Goal: Transaction & Acquisition: Purchase product/service

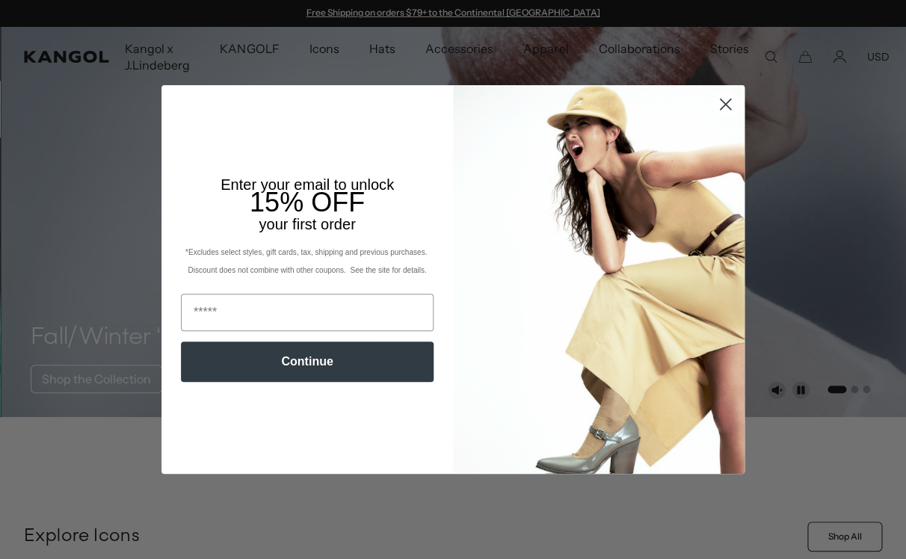
click at [727, 102] on circle "Close dialog" at bounding box center [726, 104] width 25 height 25
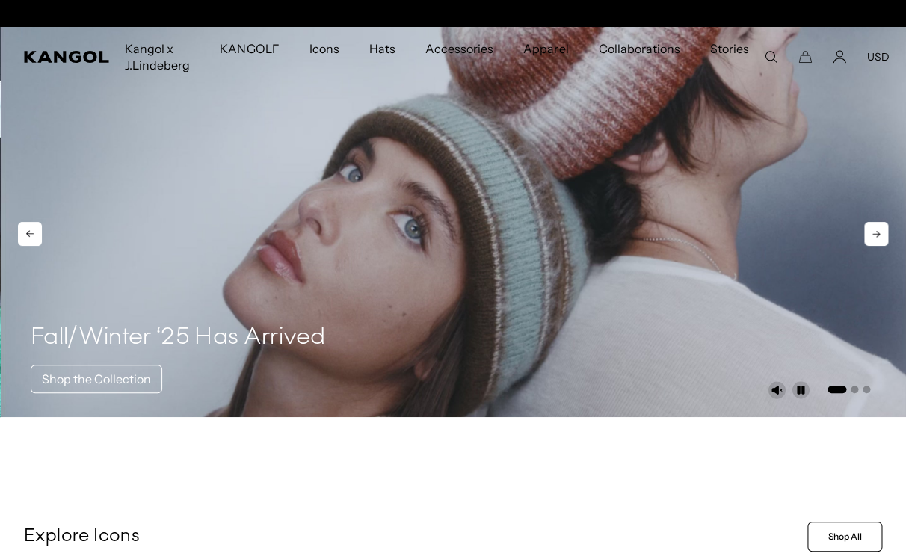
scroll to position [0, 308]
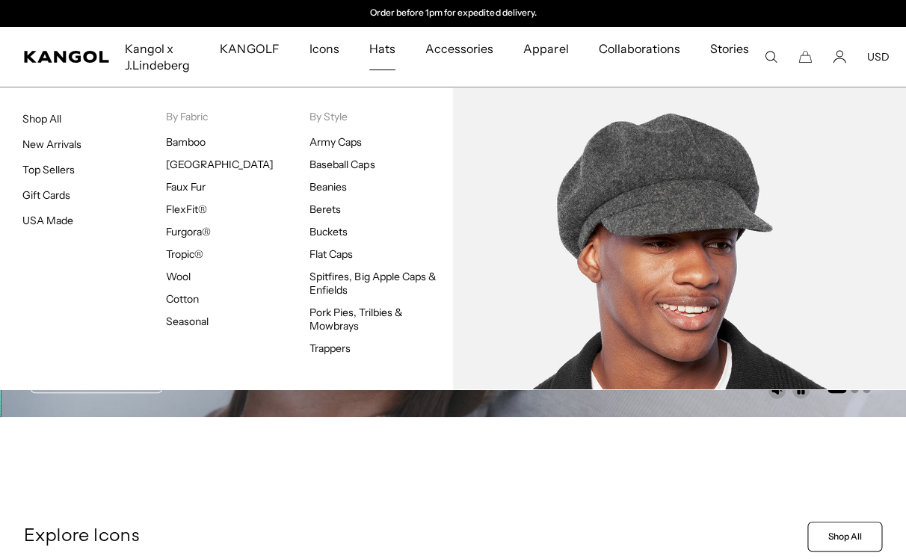
click at [387, 45] on span "Hats" at bounding box center [382, 48] width 26 height 43
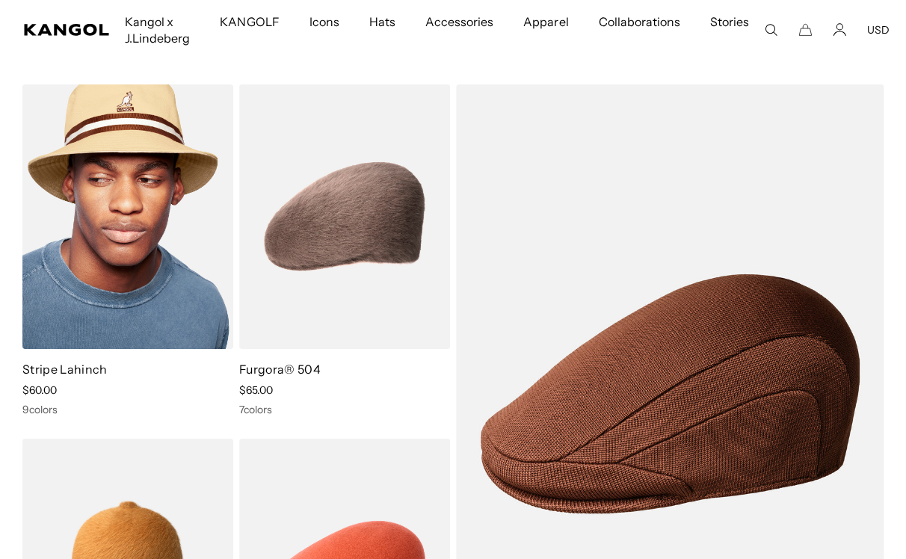
scroll to position [0, 308]
click at [138, 235] on img at bounding box center [127, 217] width 211 height 265
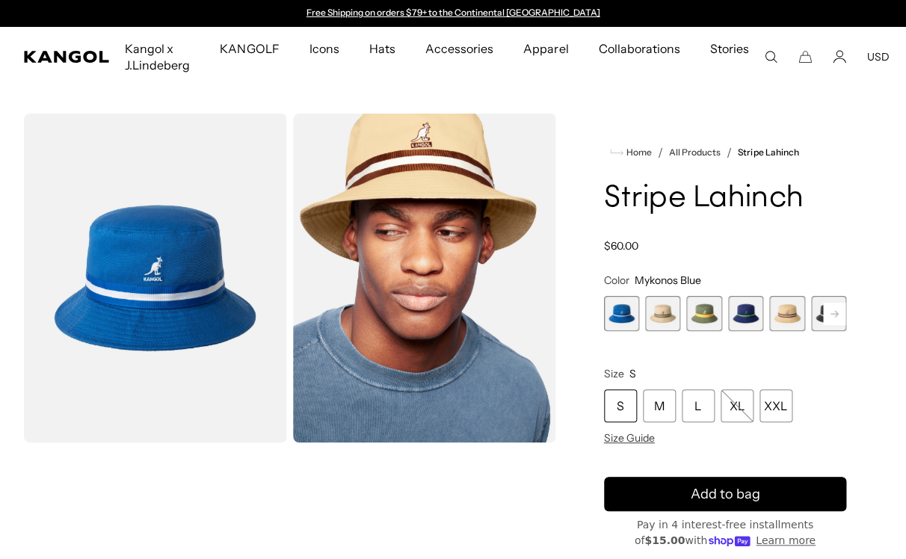
click at [666, 310] on span "2 of 9" at bounding box center [662, 313] width 35 height 35
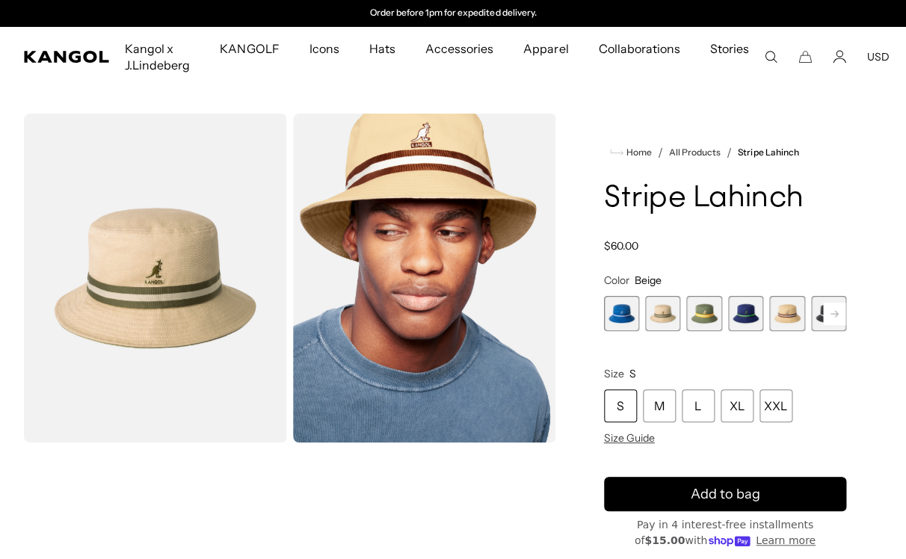
click at [702, 313] on span "3 of 9" at bounding box center [704, 313] width 35 height 35
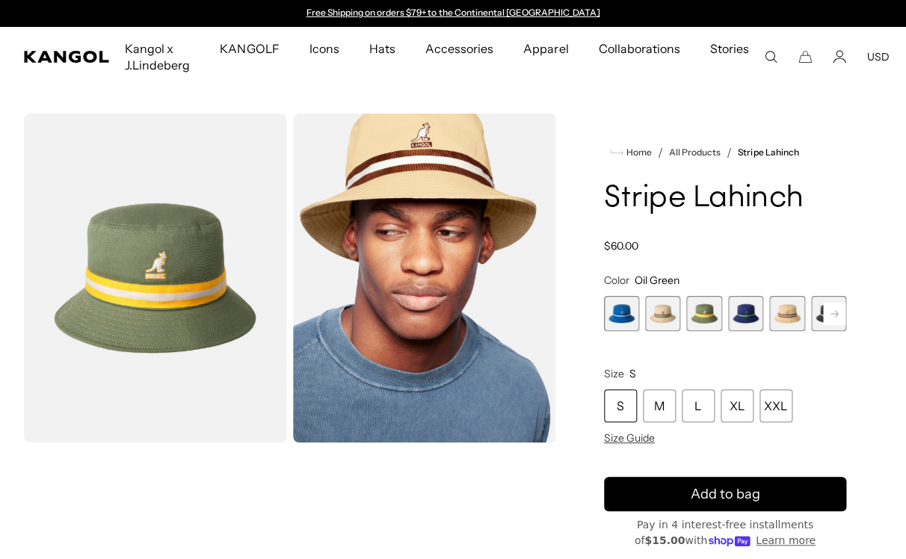
click at [746, 319] on span "4 of 9" at bounding box center [745, 313] width 35 height 35
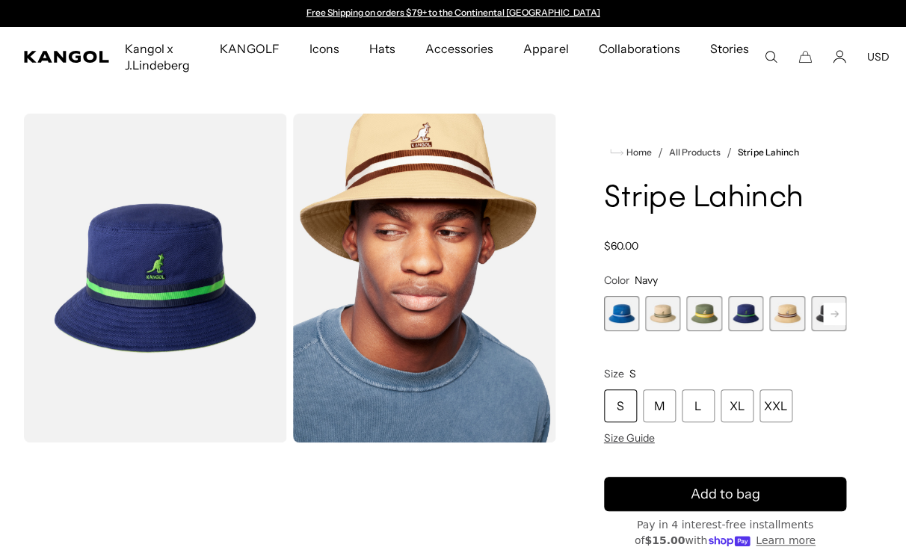
click at [819, 313] on span "6 of 9" at bounding box center [828, 313] width 35 height 35
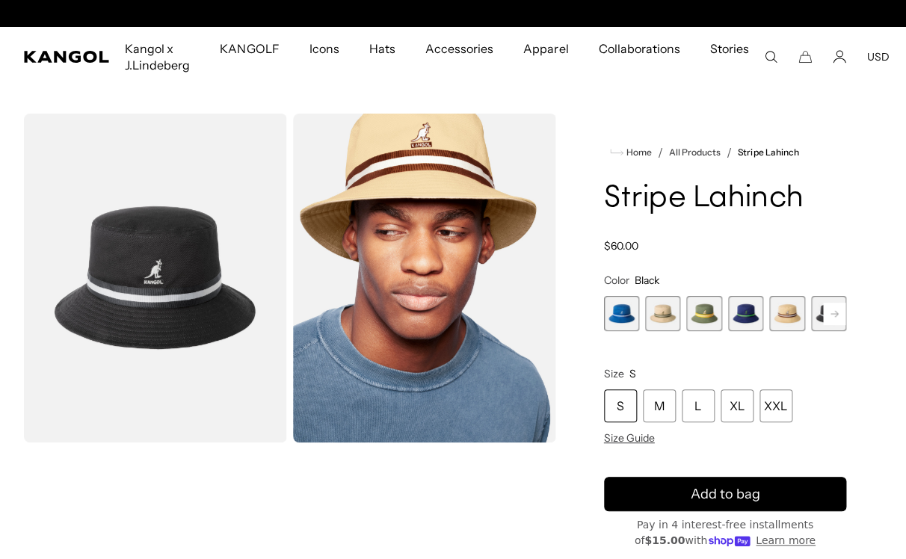
scroll to position [0, 308]
click at [782, 311] on span "5 of 9" at bounding box center [787, 313] width 35 height 35
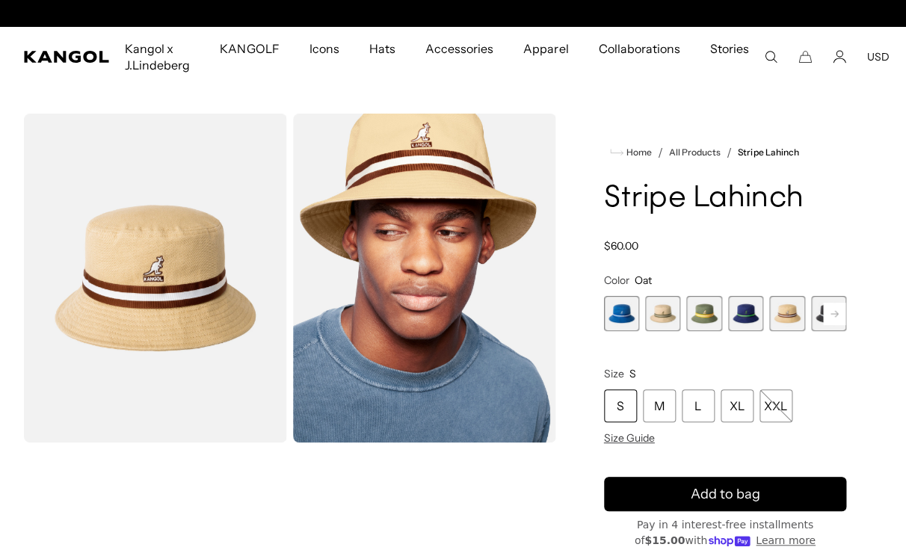
click at [834, 313] on icon at bounding box center [834, 313] width 7 height 6
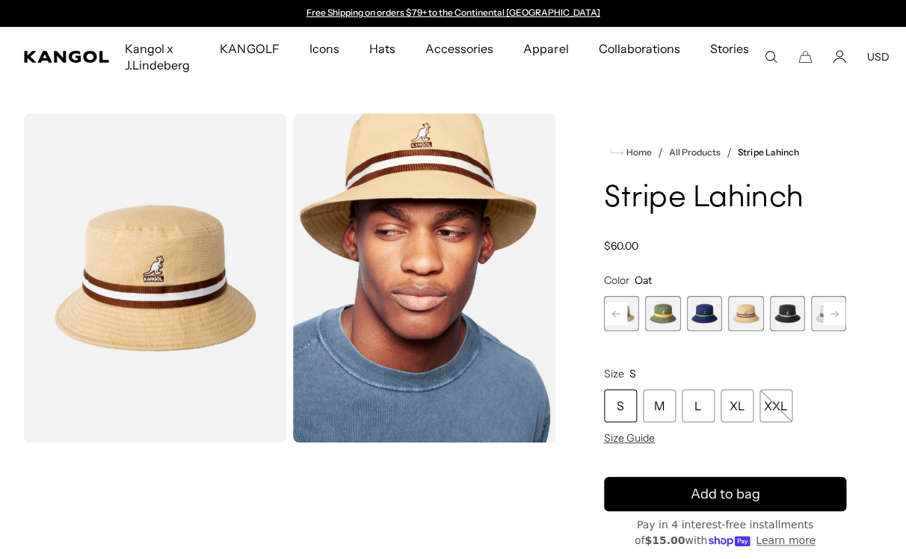
click at [834, 313] on icon at bounding box center [834, 313] width 7 height 6
click at [834, 313] on span "9 of 9" at bounding box center [828, 313] width 35 height 35
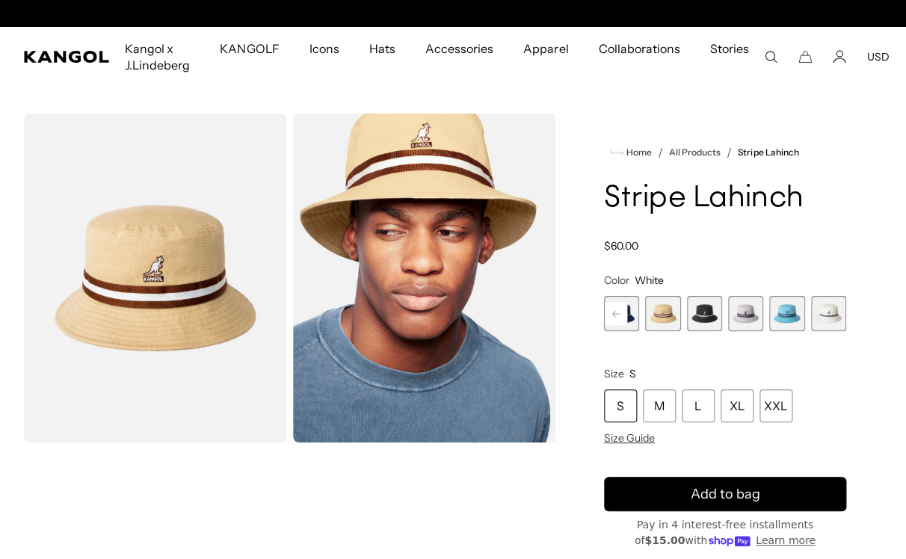
scroll to position [0, 308]
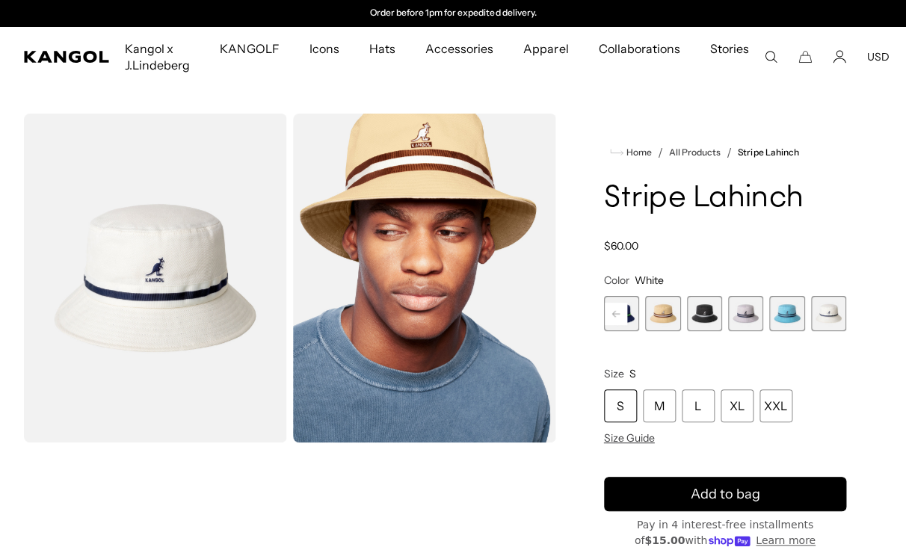
click at [834, 313] on span "9 of 9" at bounding box center [828, 313] width 35 height 35
click at [748, 315] on span "7 of 9" at bounding box center [745, 313] width 35 height 35
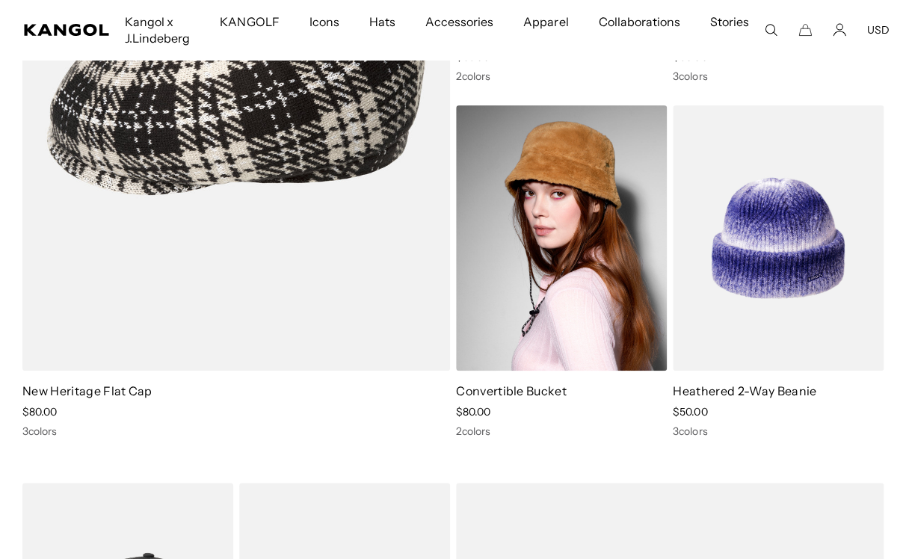
click at [583, 297] on img at bounding box center [561, 237] width 211 height 265
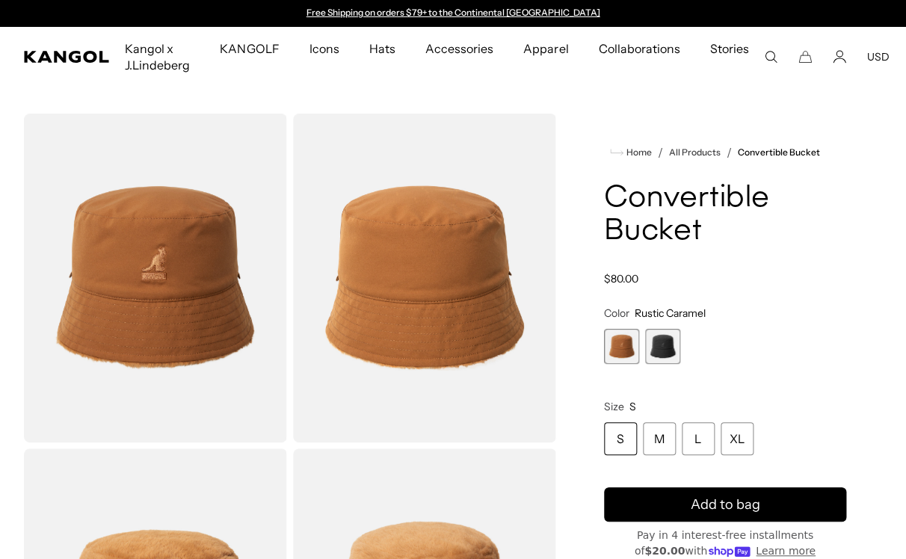
click at [660, 342] on span "2 of 2" at bounding box center [662, 346] width 35 height 35
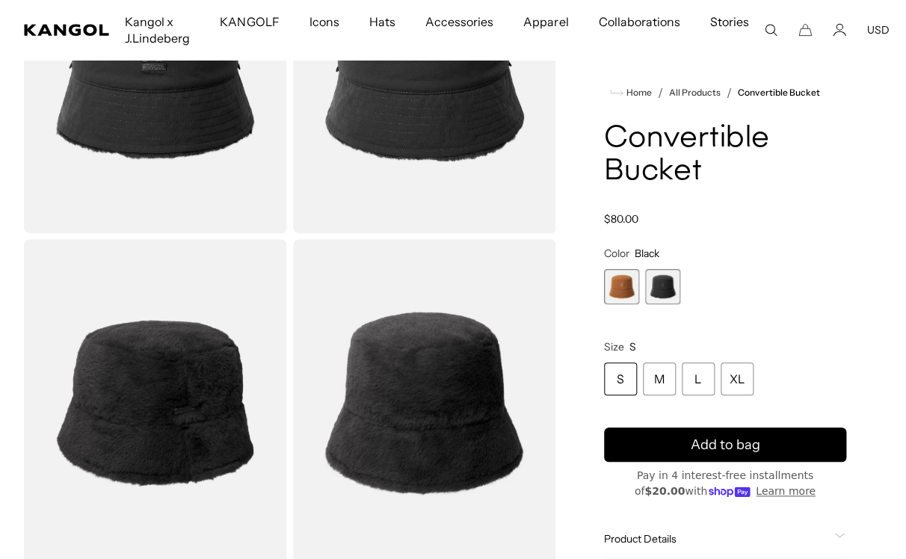
scroll to position [217, 0]
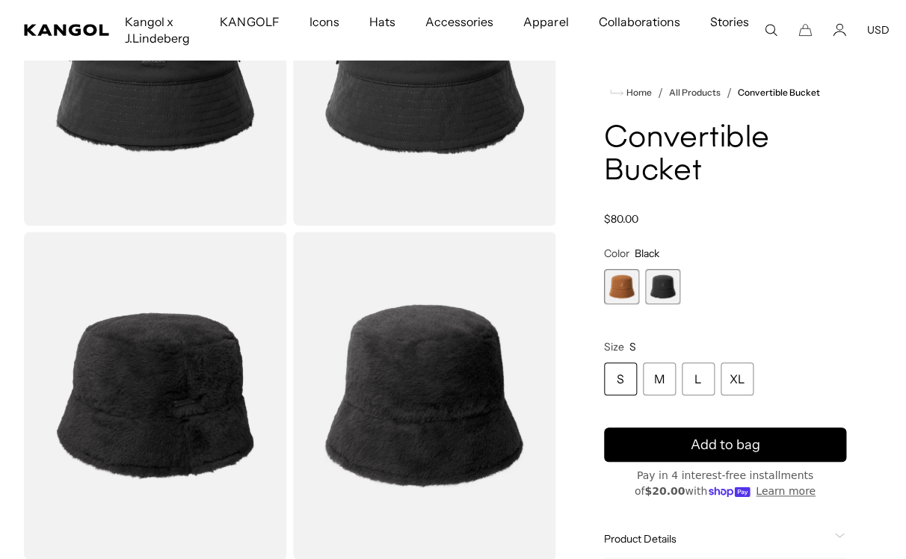
click at [619, 286] on span "1 of 2" at bounding box center [621, 286] width 35 height 35
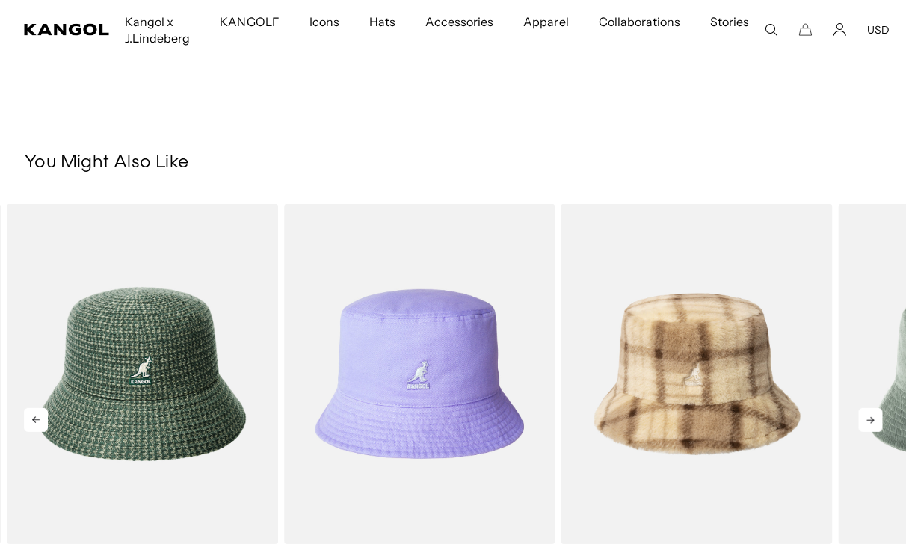
click at [871, 420] on icon at bounding box center [870, 420] width 7 height 7
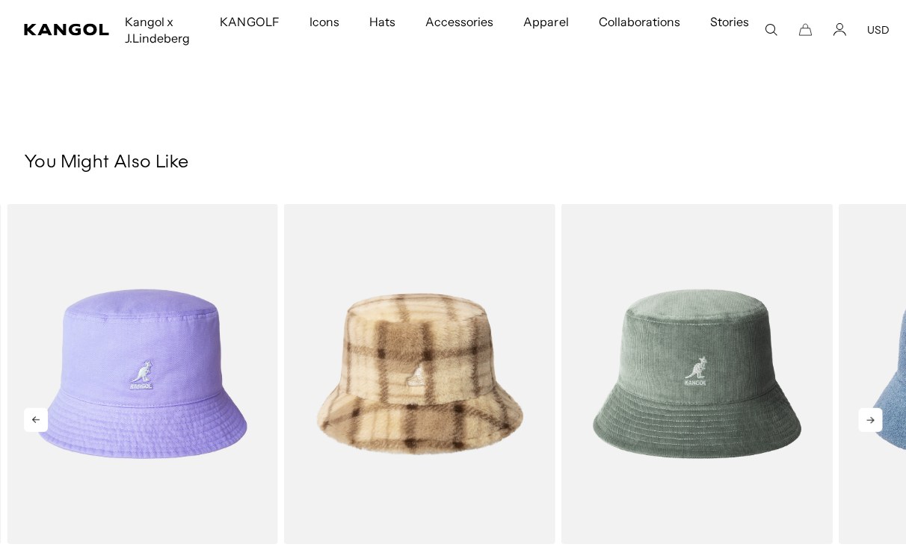
scroll to position [0, 308]
click at [871, 420] on icon at bounding box center [870, 420] width 7 height 7
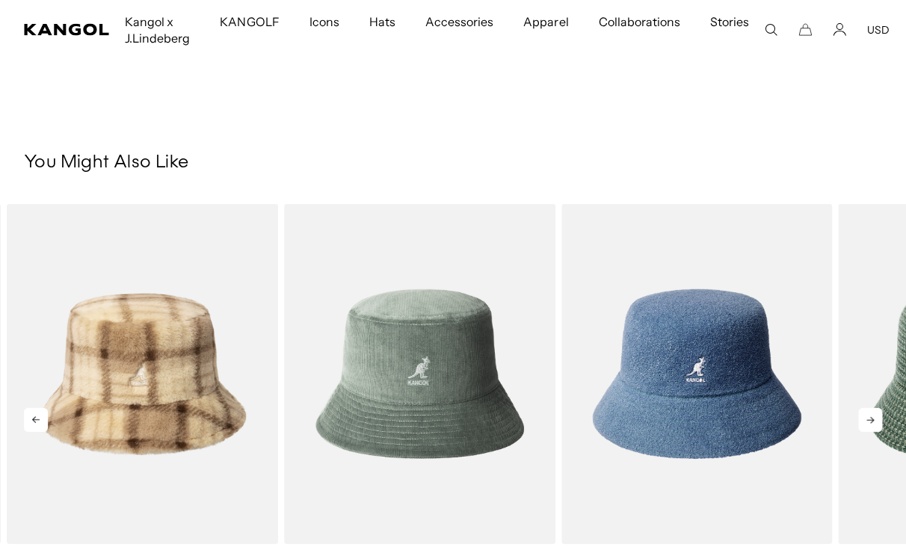
click at [871, 420] on icon at bounding box center [870, 420] width 7 height 7
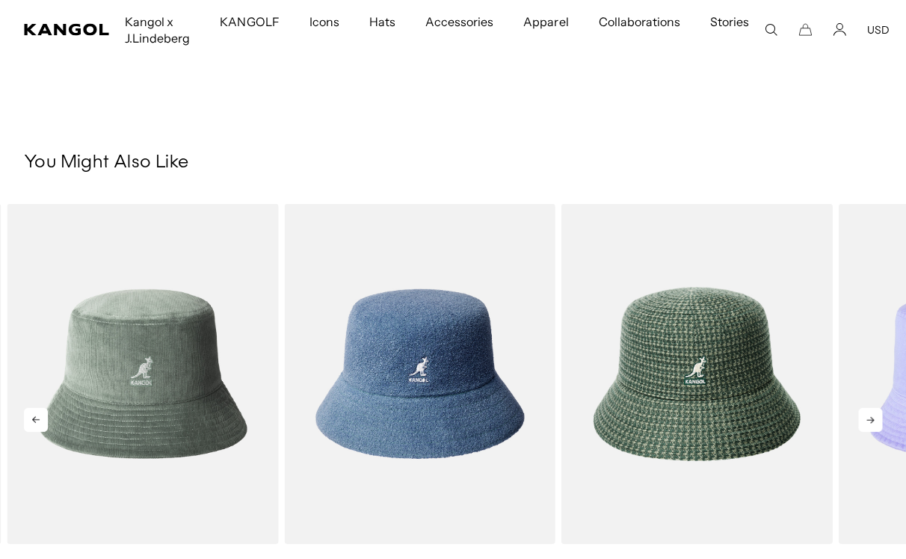
click at [871, 420] on icon at bounding box center [870, 420] width 7 height 7
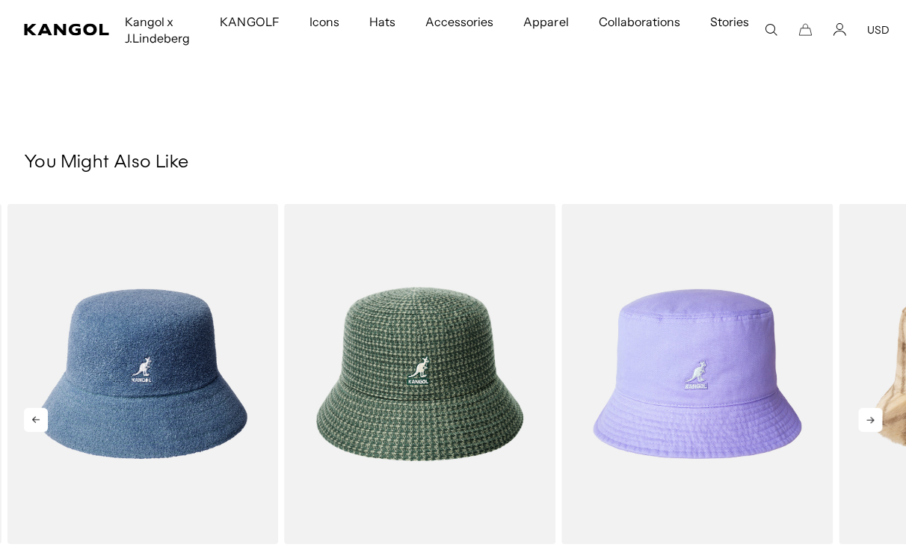
click at [871, 420] on icon at bounding box center [870, 420] width 7 height 7
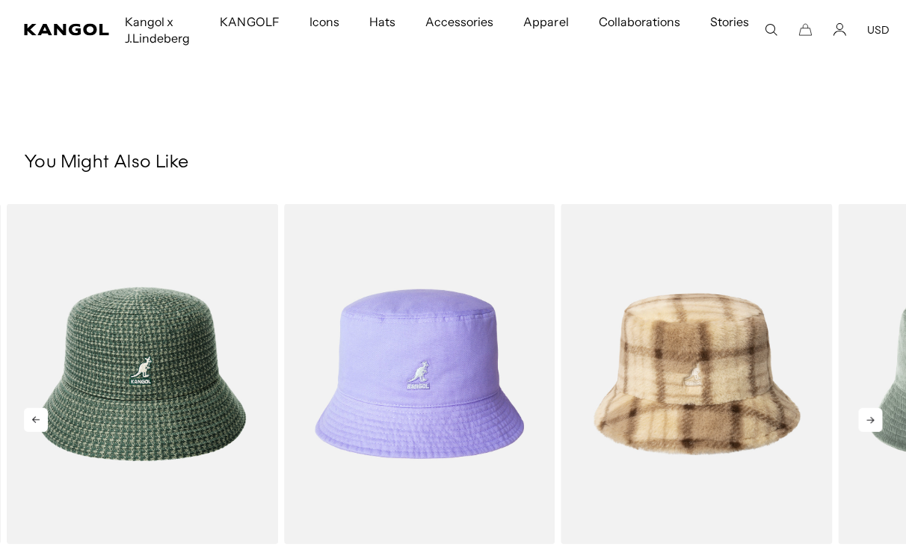
click at [871, 420] on icon at bounding box center [870, 420] width 7 height 7
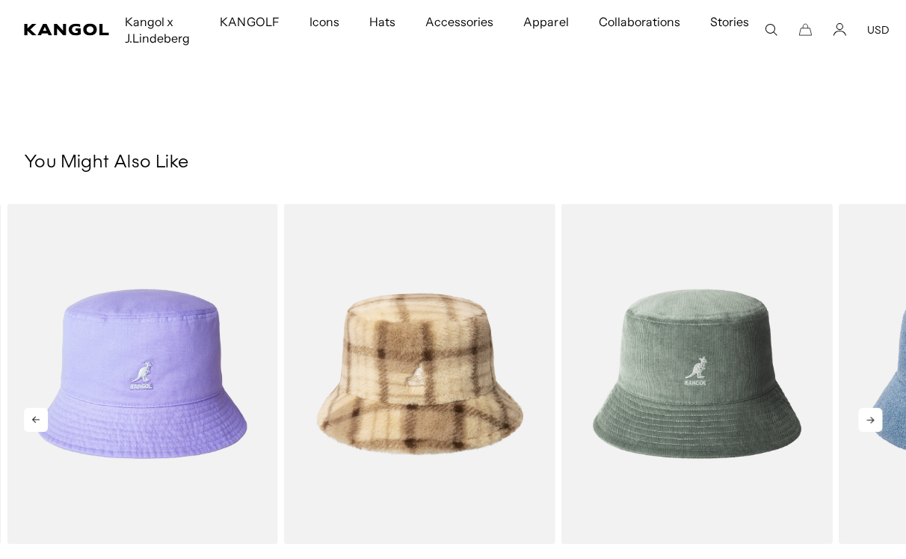
scroll to position [0, 308]
click at [871, 420] on icon at bounding box center [870, 420] width 7 height 7
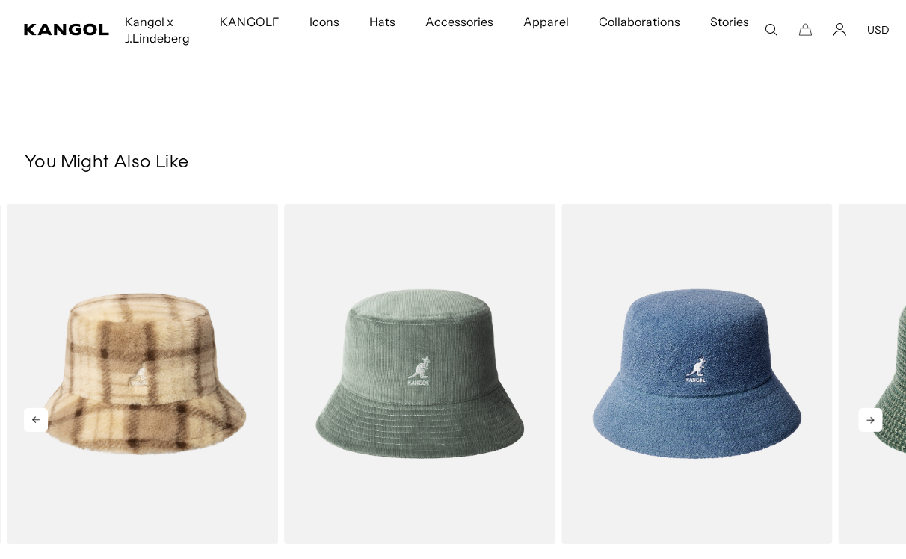
click at [871, 420] on icon at bounding box center [870, 420] width 7 height 7
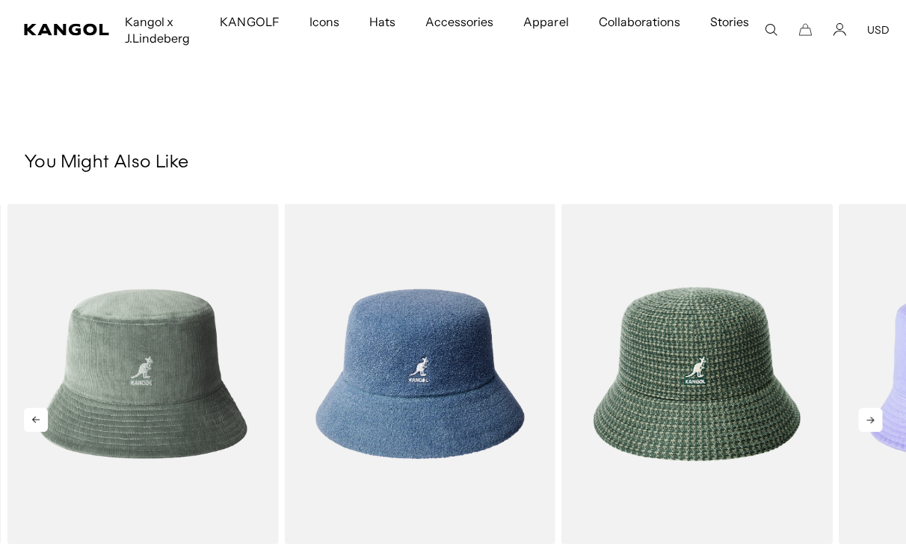
click at [871, 420] on icon at bounding box center [870, 420] width 7 height 7
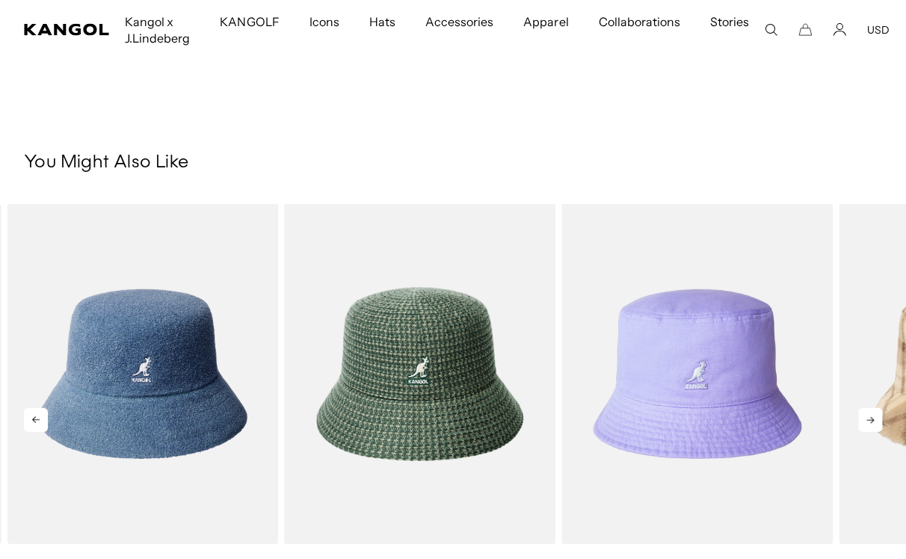
click at [871, 420] on icon at bounding box center [870, 420] width 7 height 7
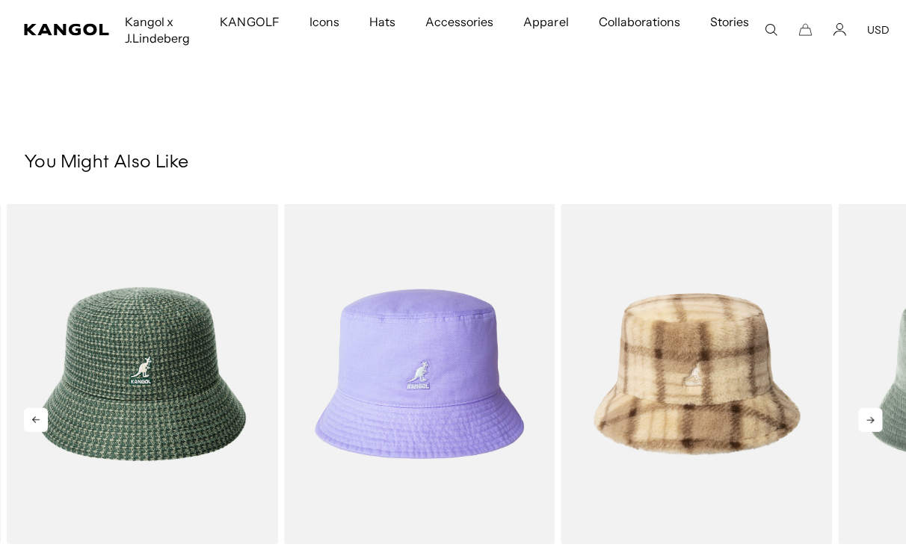
scroll to position [0, 0]
click at [871, 420] on icon at bounding box center [870, 420] width 7 height 7
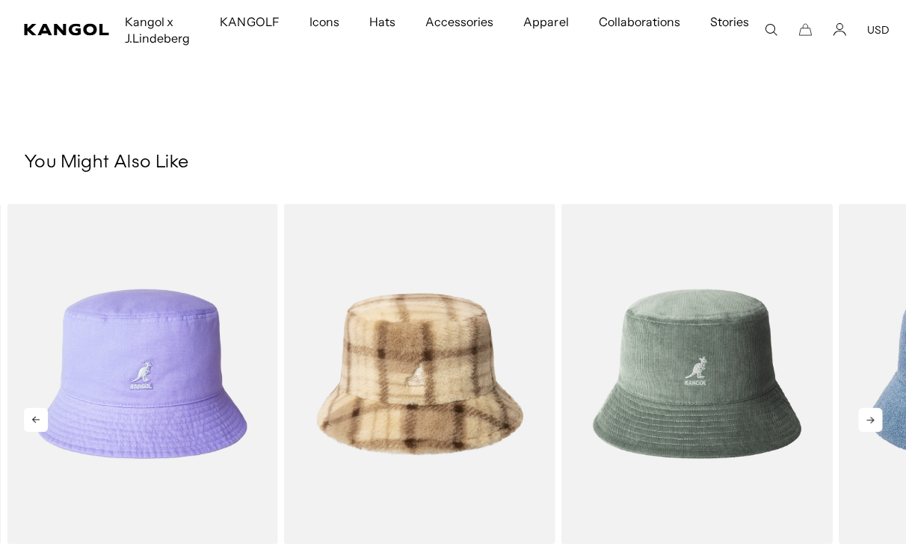
click at [871, 420] on icon at bounding box center [870, 420] width 7 height 7
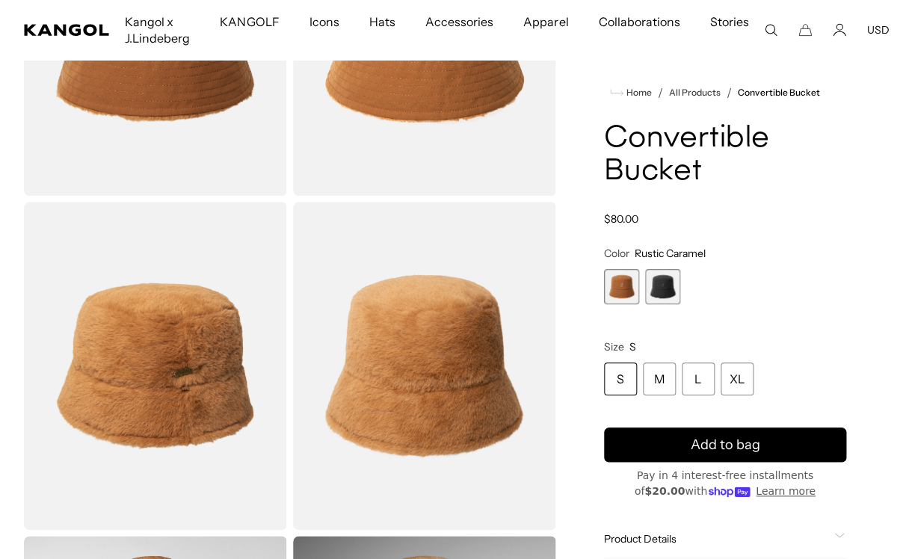
scroll to position [0, 308]
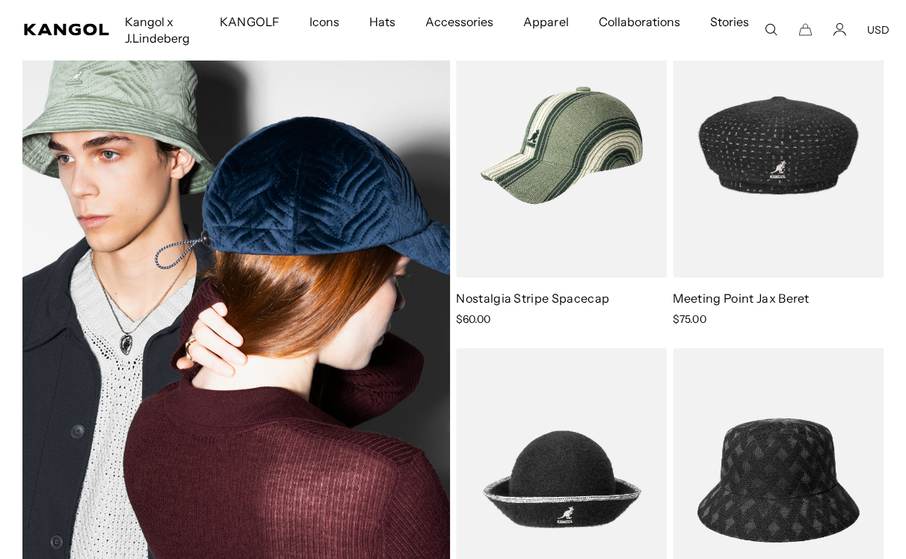
scroll to position [8184, 0]
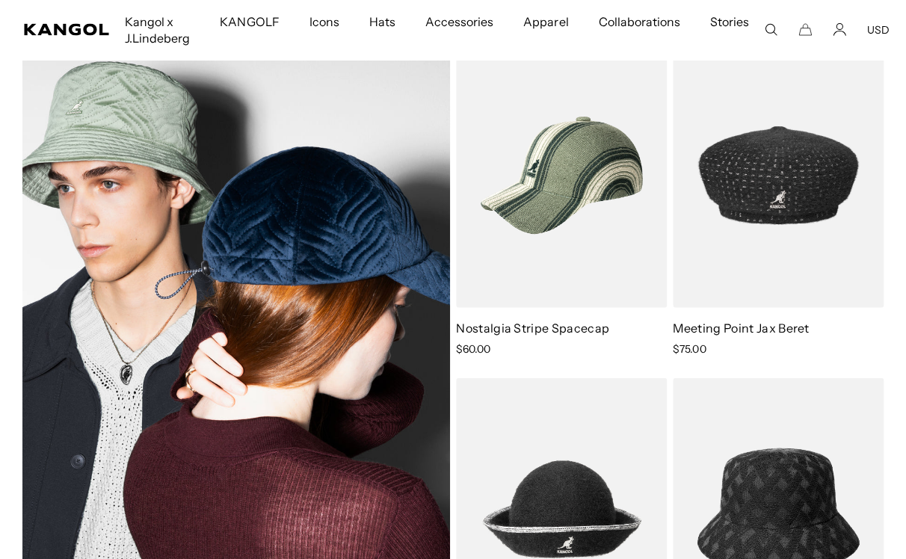
click at [361, 203] on img at bounding box center [236, 333] width 428 height 580
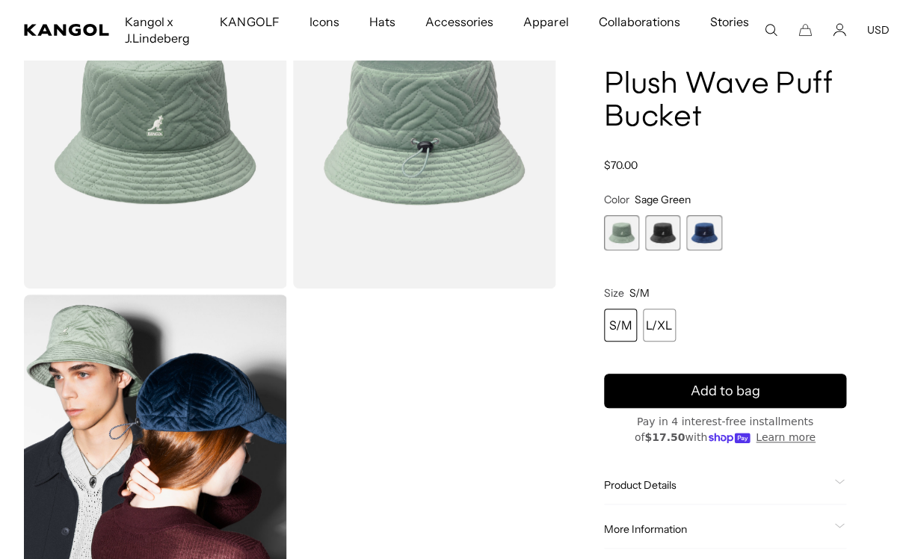
click at [663, 224] on span "2 of 3" at bounding box center [662, 232] width 35 height 35
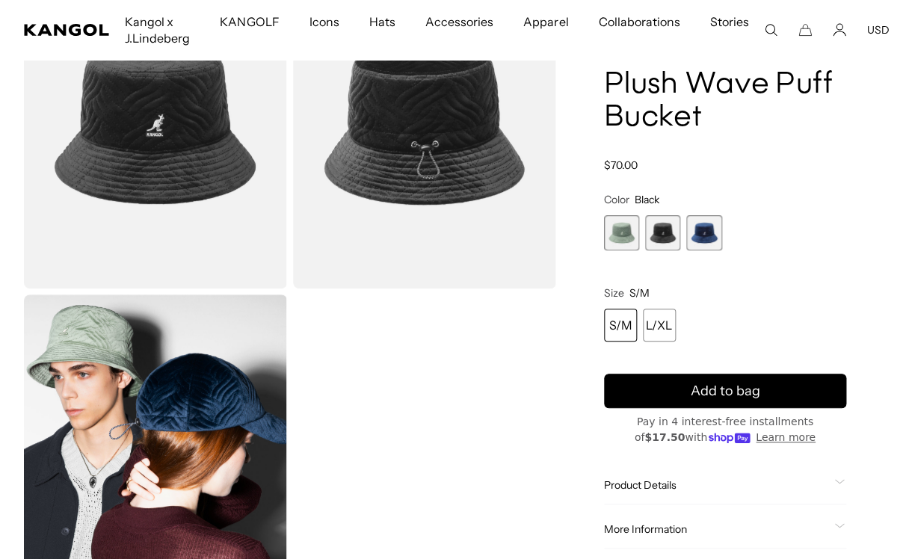
click at [702, 234] on span "3 of 3" at bounding box center [704, 232] width 35 height 35
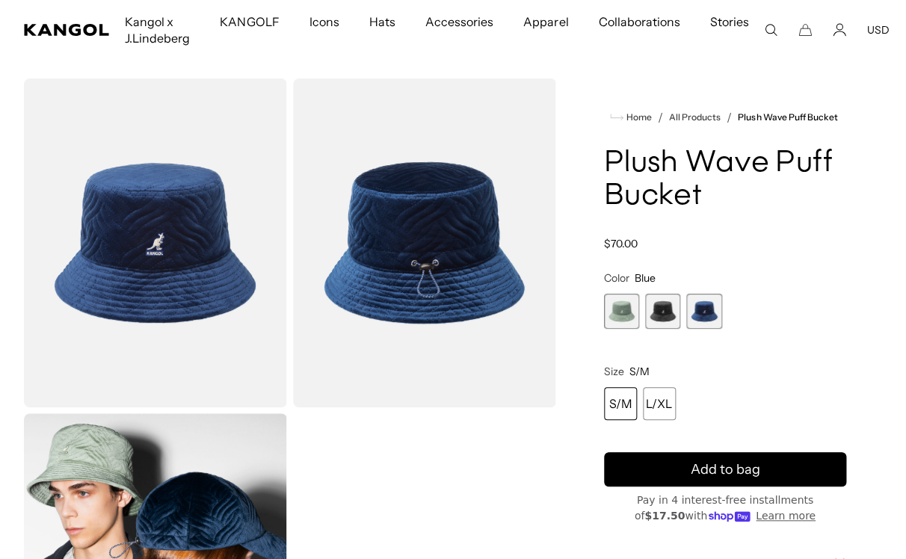
scroll to position [0, 308]
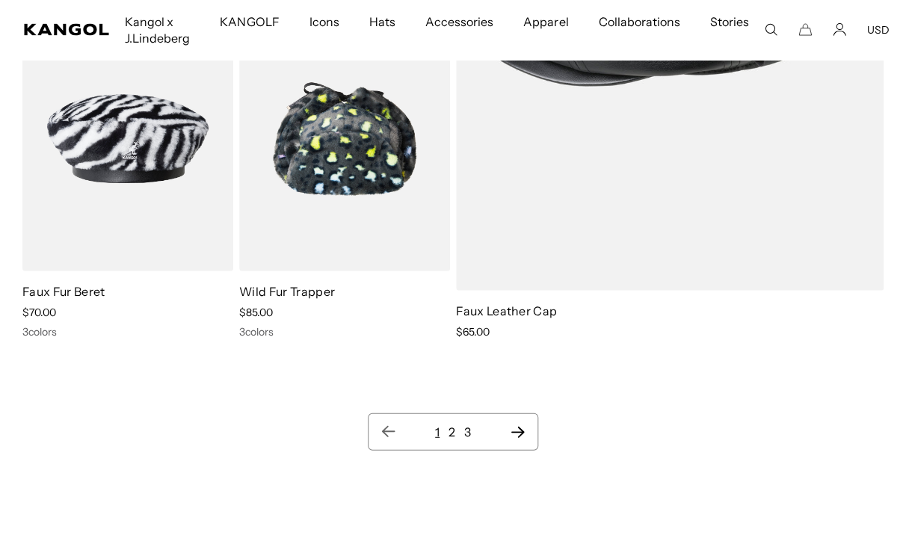
scroll to position [13658, 0]
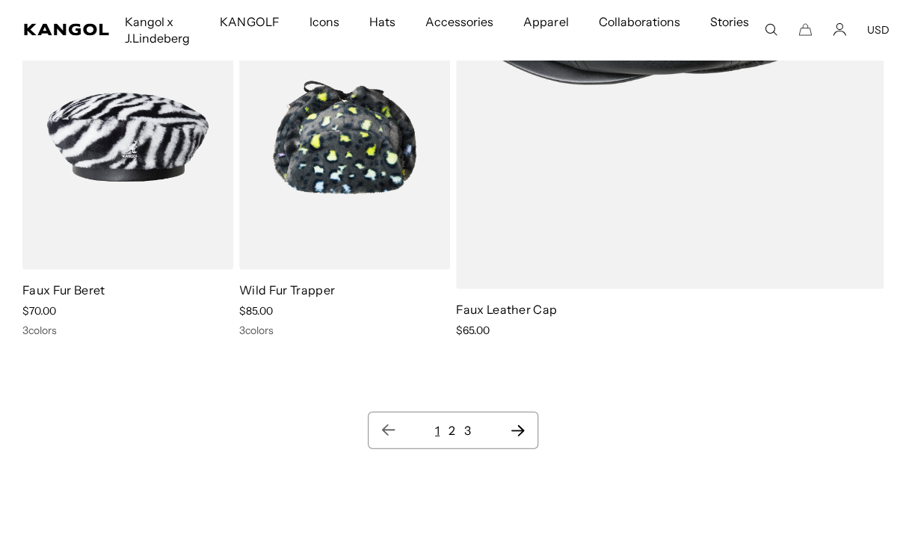
click at [522, 431] on icon "Next page" at bounding box center [518, 430] width 16 height 15
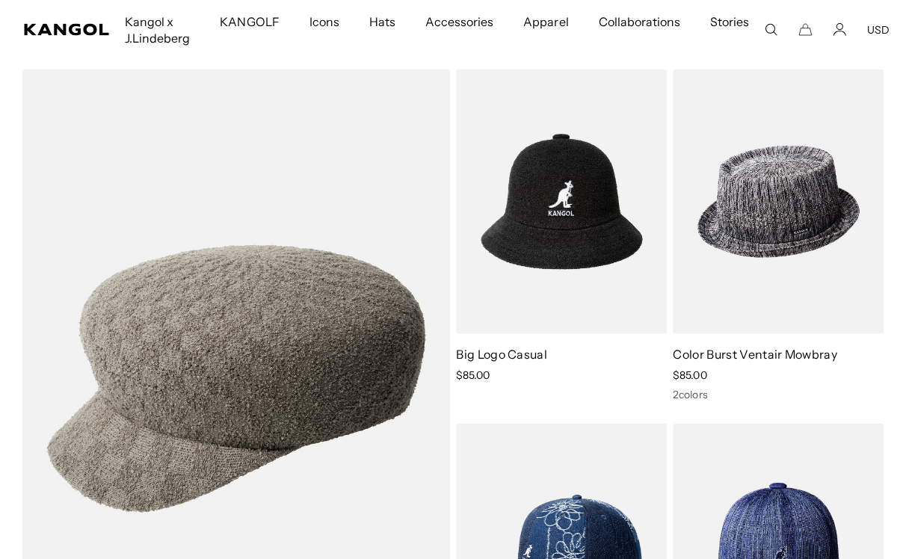
click at [763, 179] on img at bounding box center [778, 202] width 211 height 265
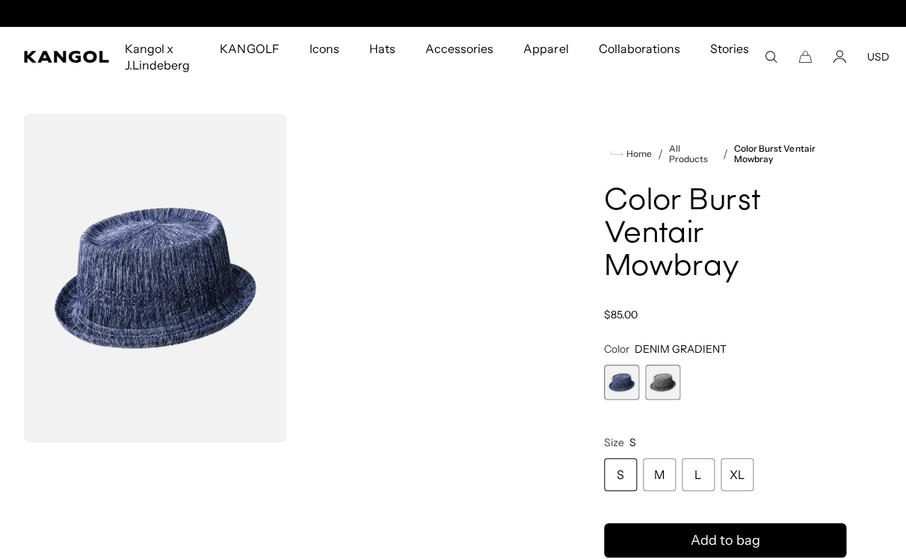
scroll to position [0, 308]
click at [678, 365] on span "2 of 2" at bounding box center [662, 382] width 35 height 35
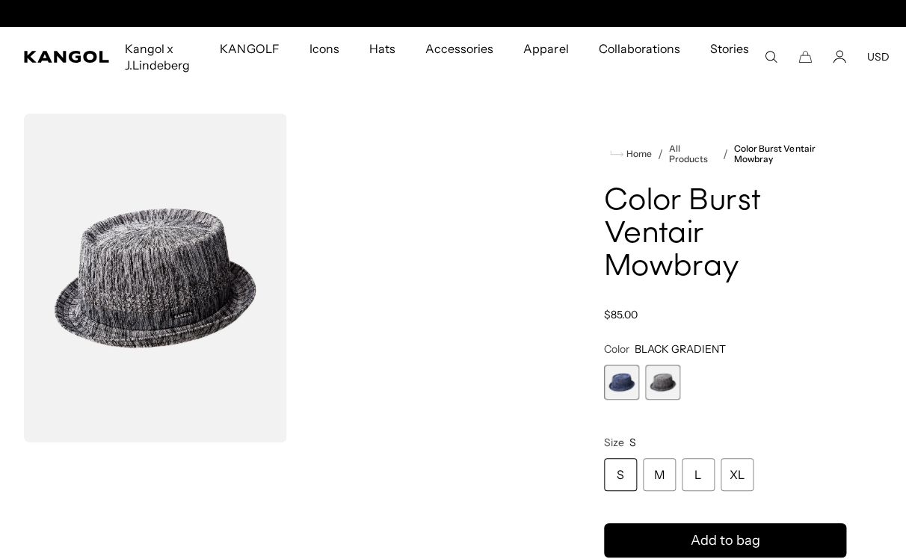
scroll to position [0, 308]
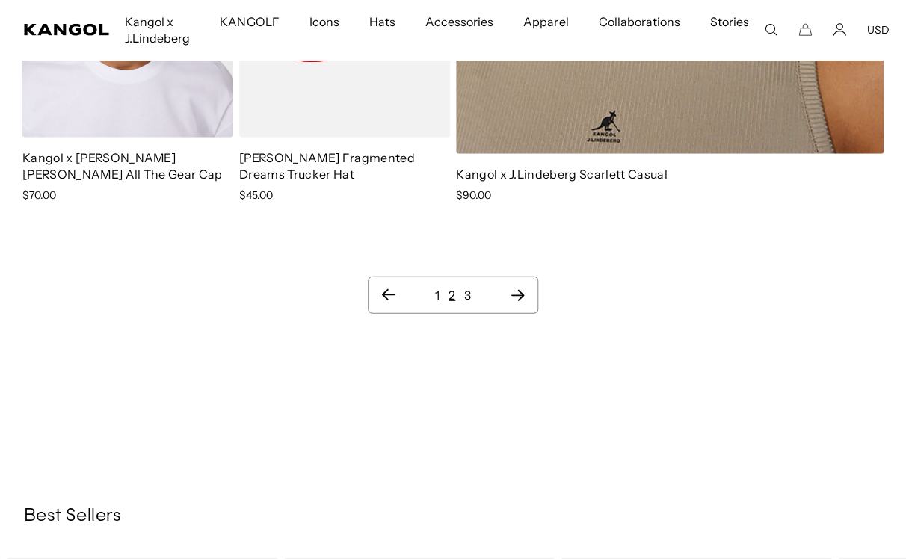
scroll to position [13870, 0]
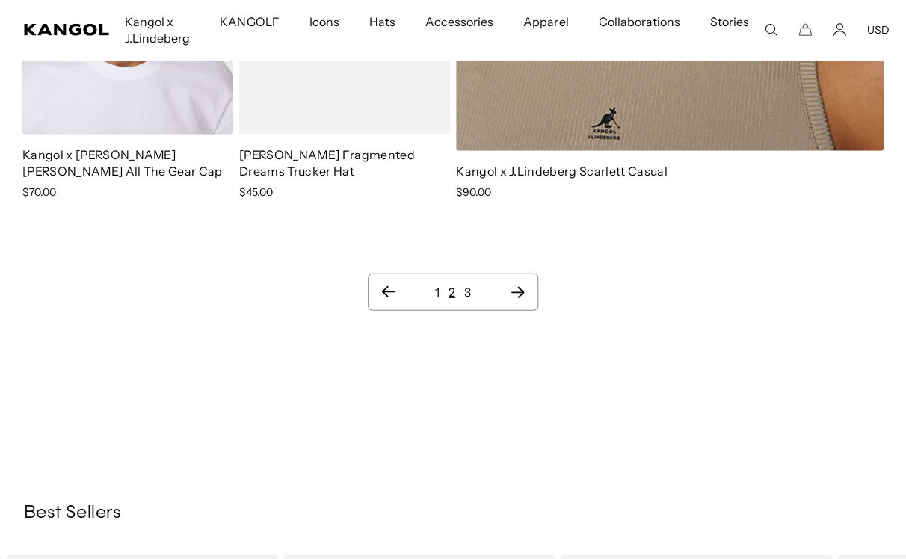
click at [518, 287] on icon "Next page" at bounding box center [518, 292] width 13 height 11
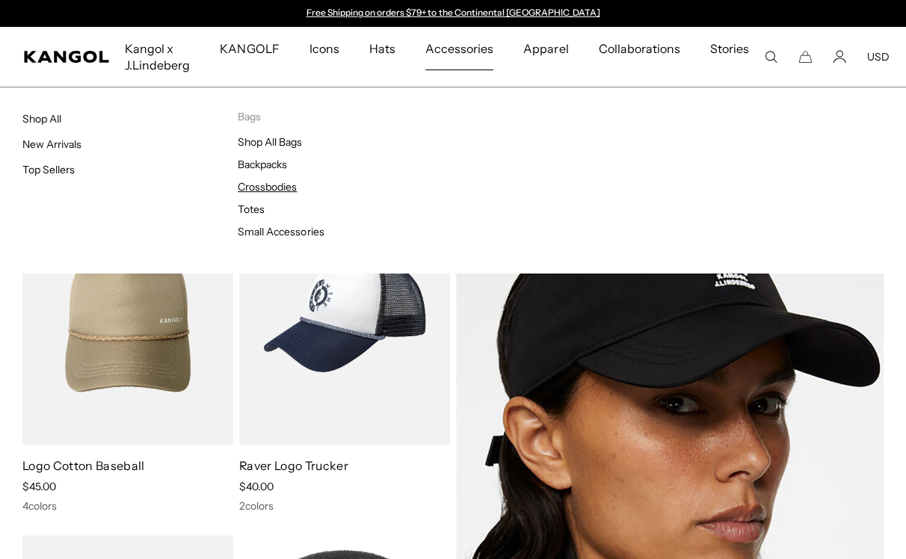
click at [283, 188] on link "Crossbodies" at bounding box center [267, 186] width 59 height 13
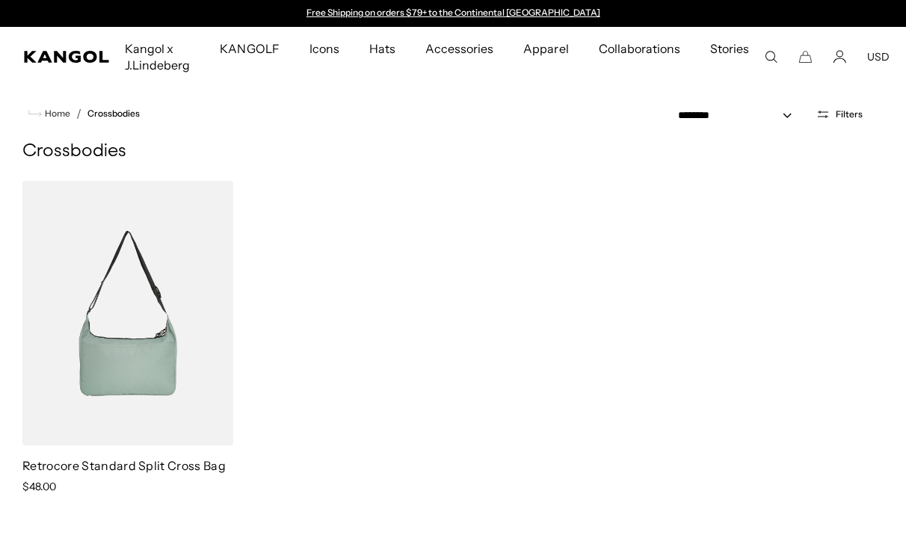
click at [141, 363] on img at bounding box center [127, 313] width 211 height 265
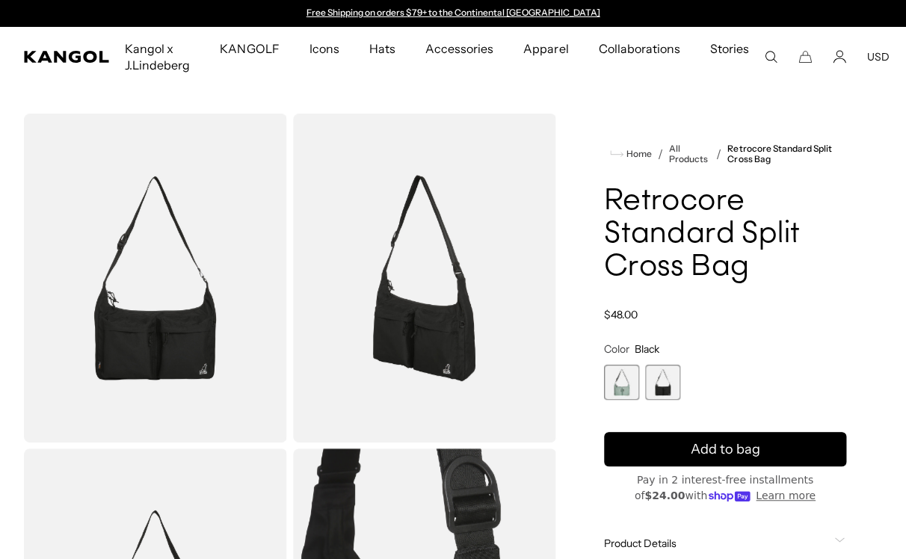
click at [605, 392] on span "1 of 2" at bounding box center [621, 382] width 35 height 35
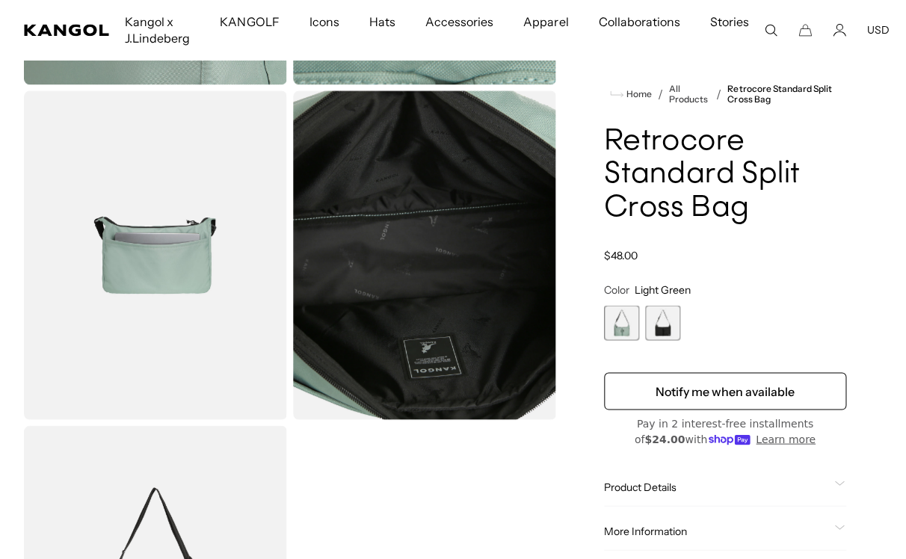
scroll to position [0, 308]
click at [135, 314] on img "Gallery Viewer" at bounding box center [155, 254] width 263 height 329
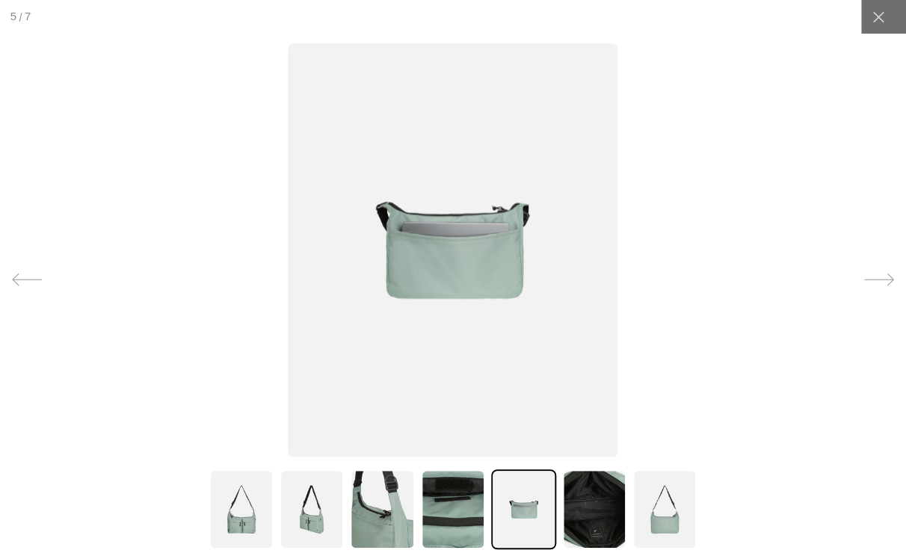
scroll to position [0, 0]
click at [245, 515] on img at bounding box center [241, 510] width 64 height 80
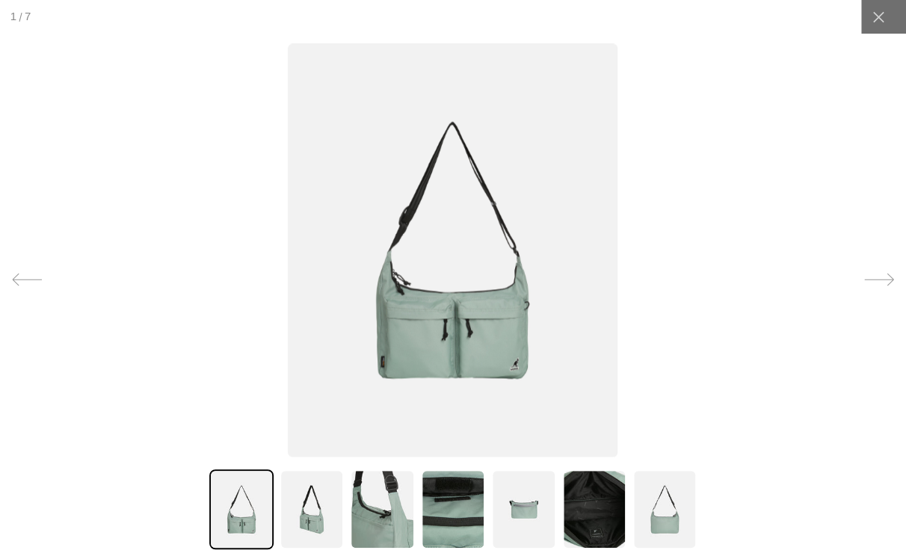
scroll to position [0, 308]
click at [302, 515] on img at bounding box center [312, 510] width 64 height 80
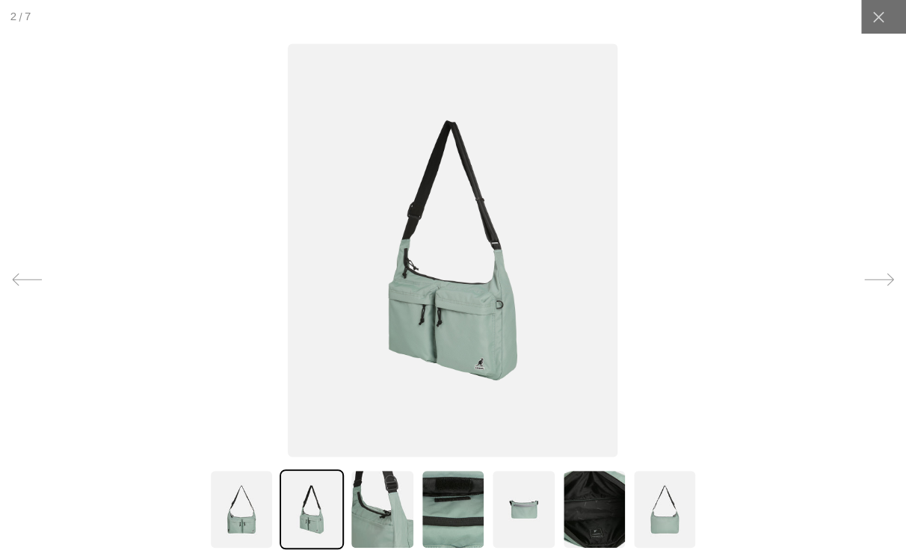
click at [378, 518] on img at bounding box center [382, 510] width 64 height 80
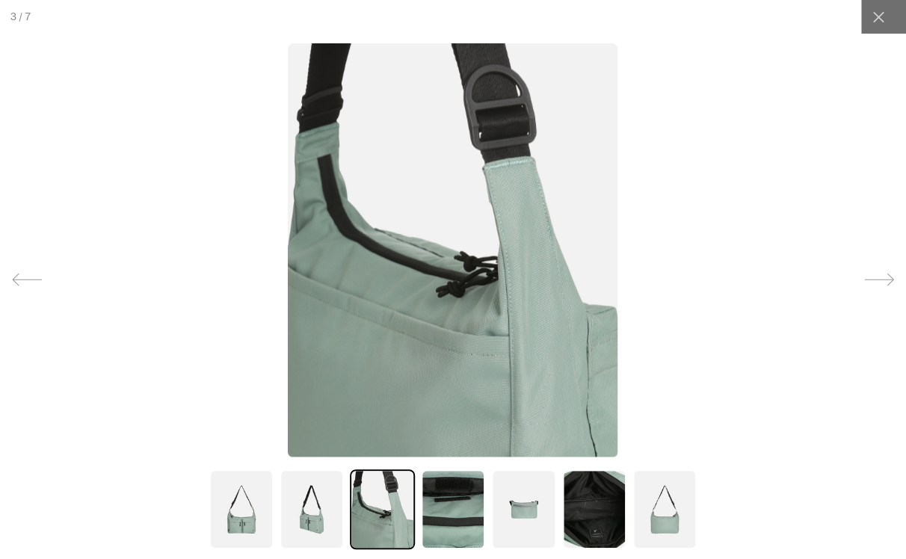
scroll to position [0, 0]
click at [451, 516] on img at bounding box center [453, 510] width 64 height 80
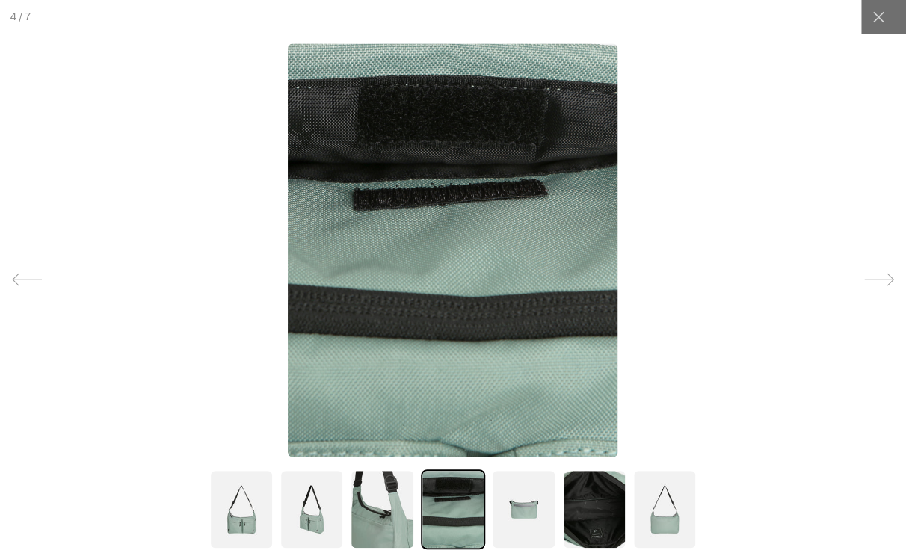
click at [530, 504] on img at bounding box center [523, 510] width 64 height 80
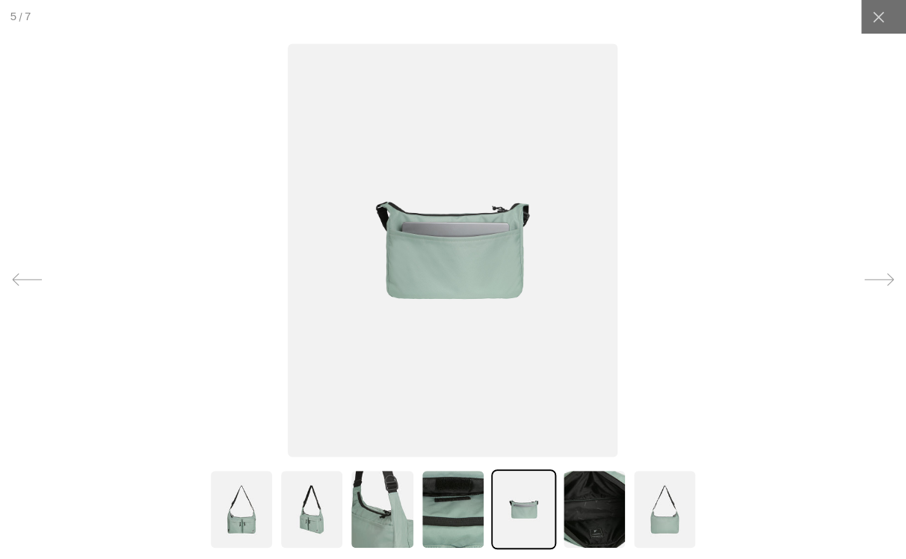
scroll to position [0, 308]
click at [583, 505] on img at bounding box center [594, 510] width 64 height 80
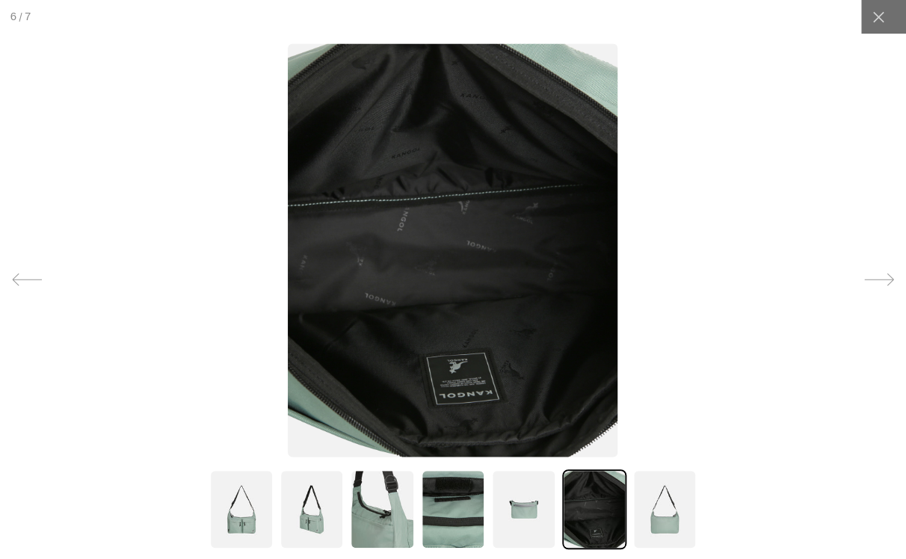
click at [668, 509] on img at bounding box center [665, 510] width 64 height 80
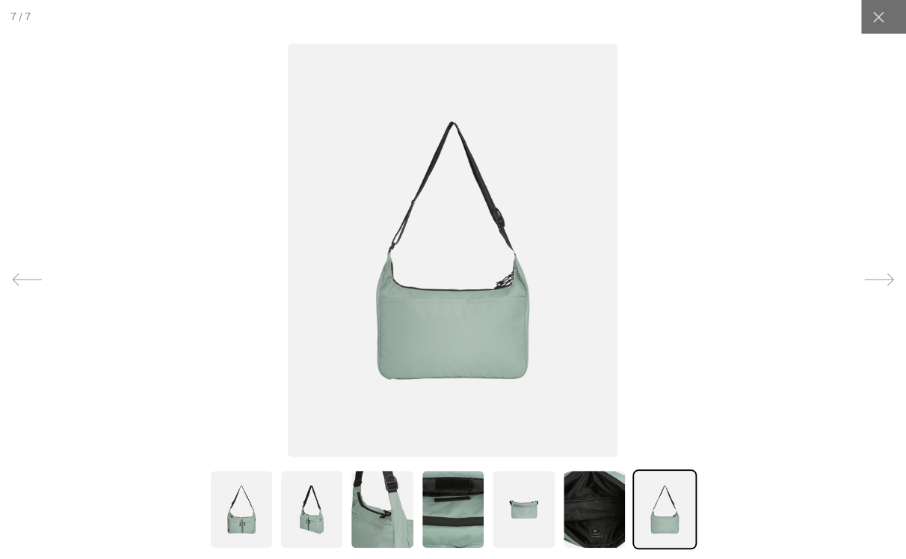
scroll to position [0, 0]
click at [886, 21] on div at bounding box center [879, 17] width 34 height 34
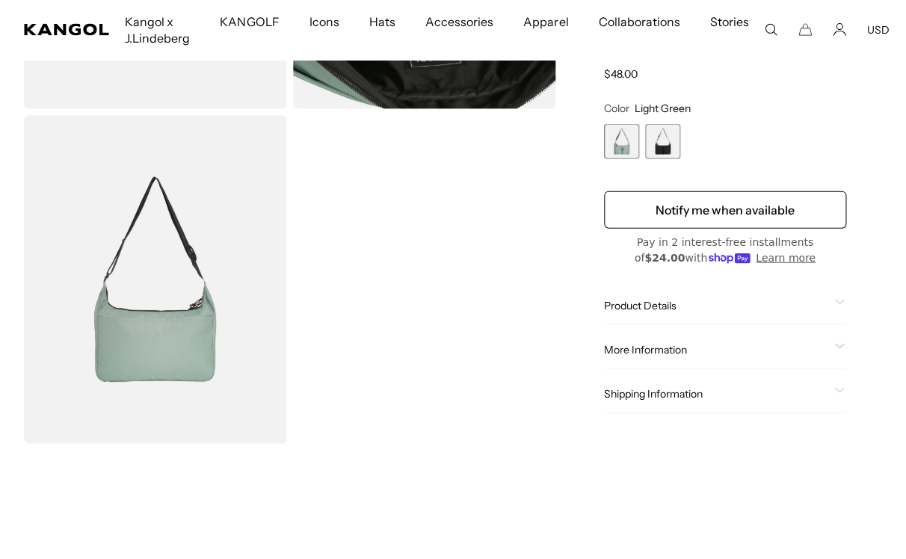
click at [660, 309] on span "Product Details" at bounding box center [716, 306] width 225 height 13
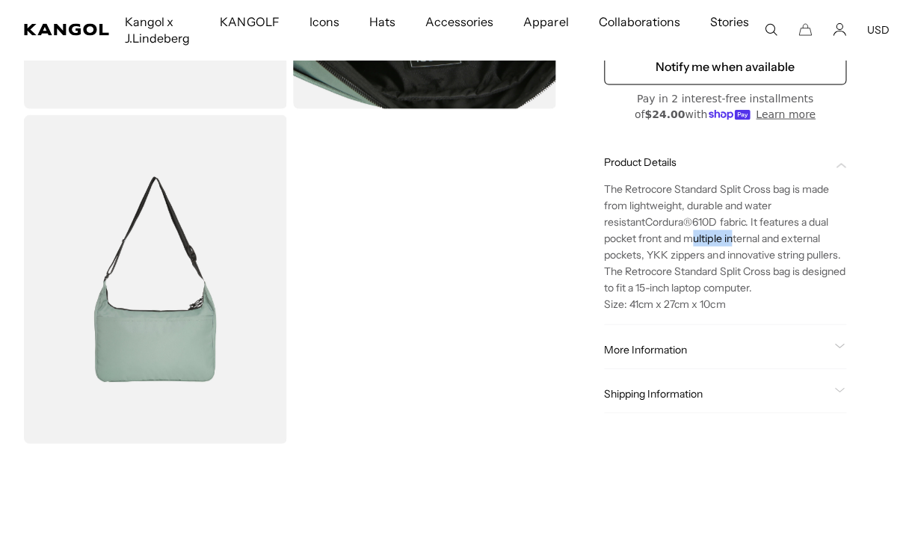
drag, startPoint x: 661, startPoint y: 242, endPoint x: 700, endPoint y: 242, distance: 38.9
click at [700, 242] on span "The Retrocore Standard Split Cross bag is made from lightweight, durable and wa…" at bounding box center [725, 239] width 242 height 112
click at [839, 346] on icon at bounding box center [840, 347] width 10 height 5
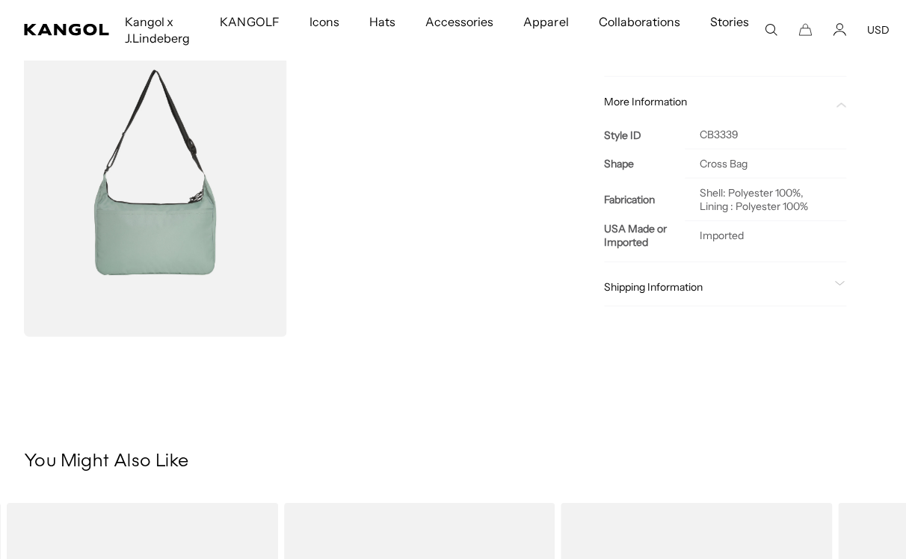
scroll to position [1111, 0]
click at [814, 283] on span "Shipping Information" at bounding box center [716, 286] width 225 height 13
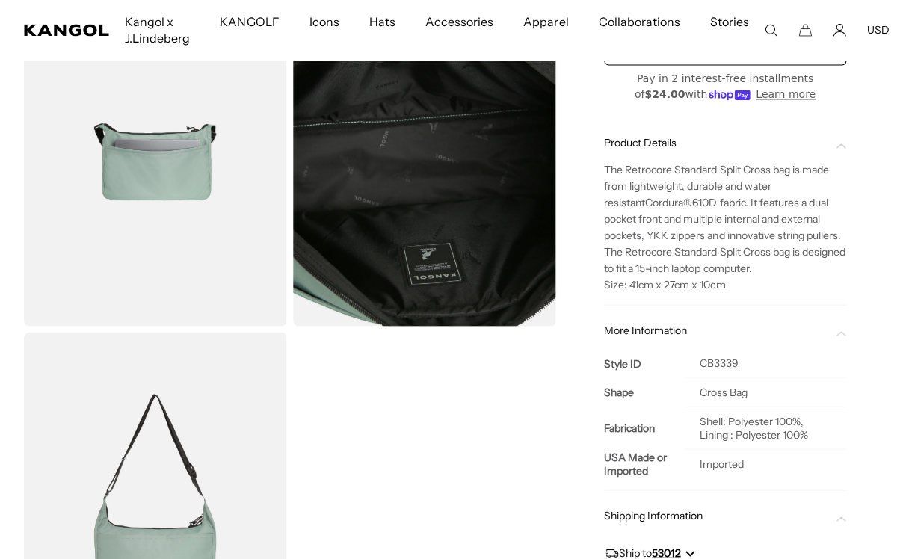
scroll to position [0, 308]
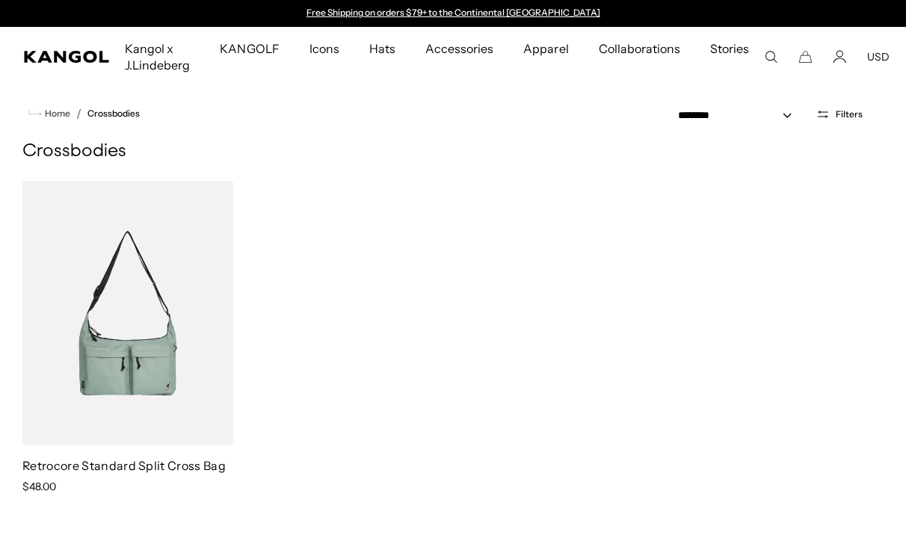
scroll to position [0, 308]
